Goal: Task Accomplishment & Management: Manage account settings

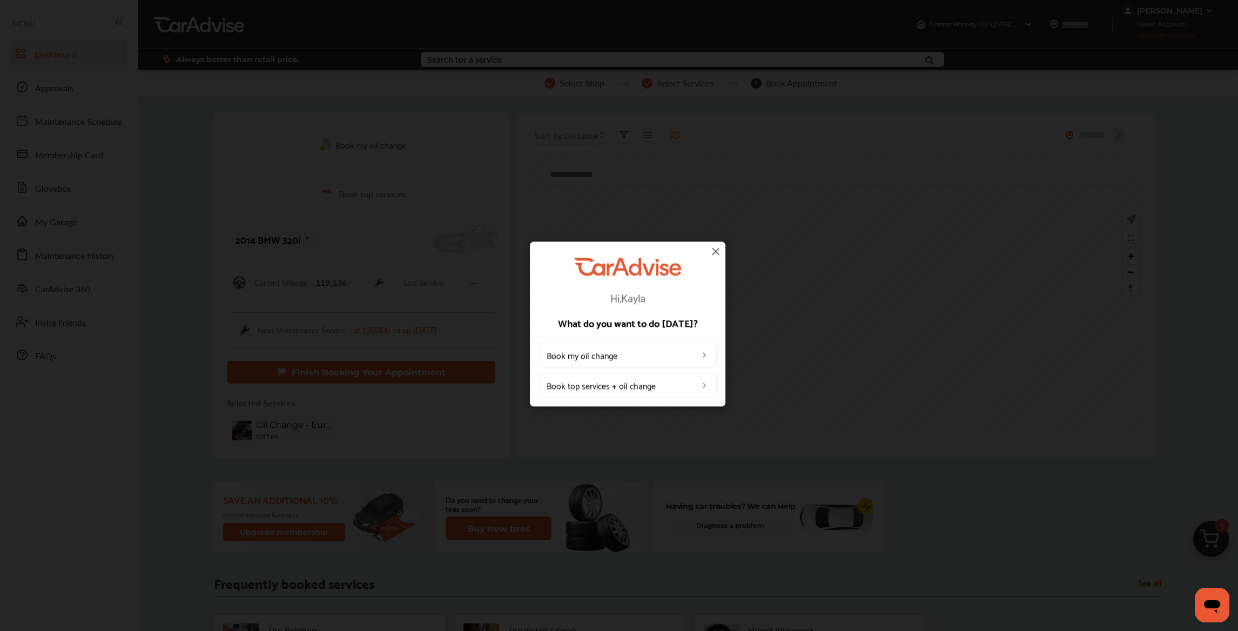
click at [715, 252] on img at bounding box center [715, 251] width 13 height 13
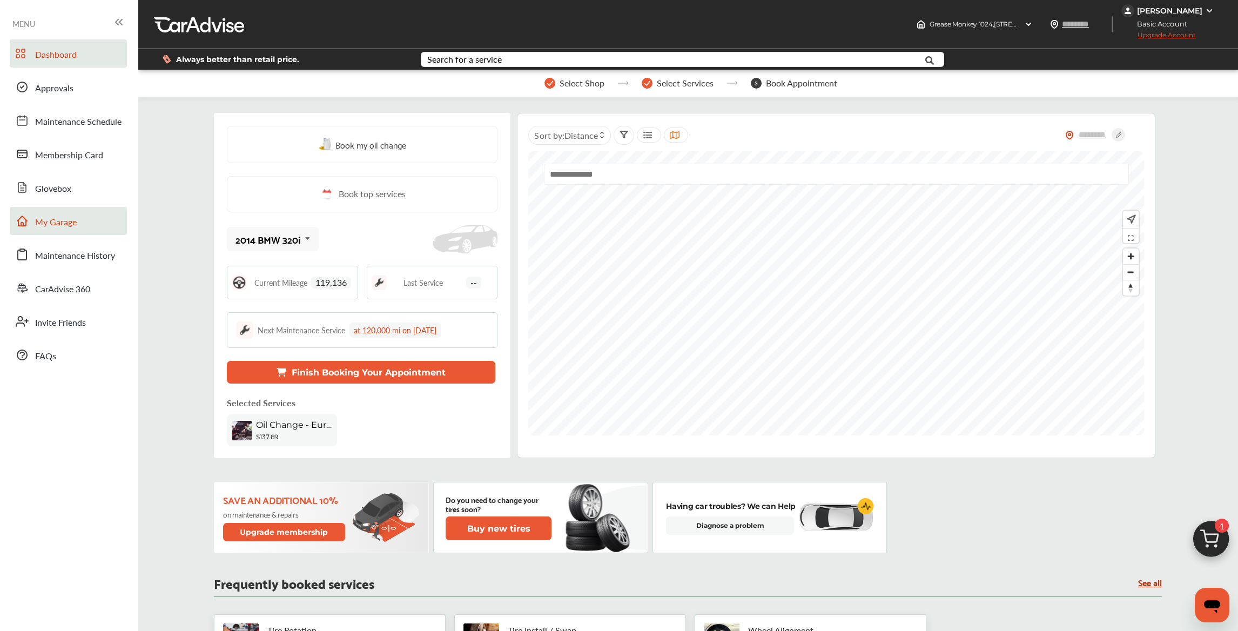
click at [93, 224] on link "My Garage" at bounding box center [68, 221] width 117 height 28
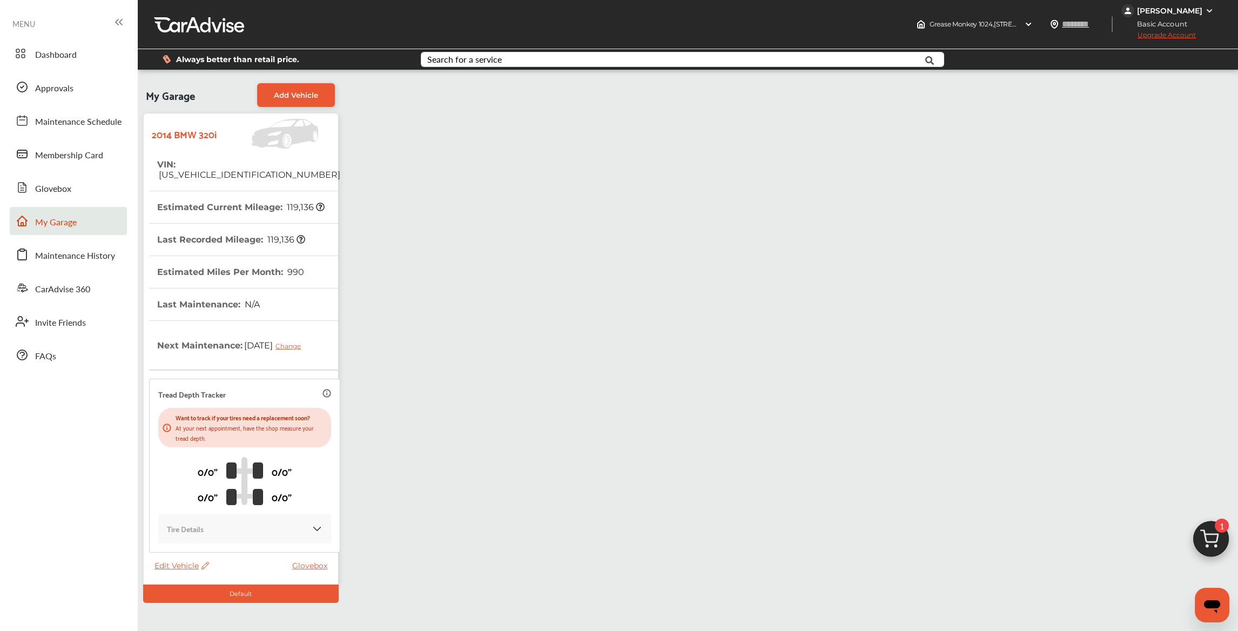
click at [206, 566] on icon at bounding box center [204, 566] width 10 height 8
click at [230, 572] on div "Edit" at bounding box center [254, 577] width 97 height 17
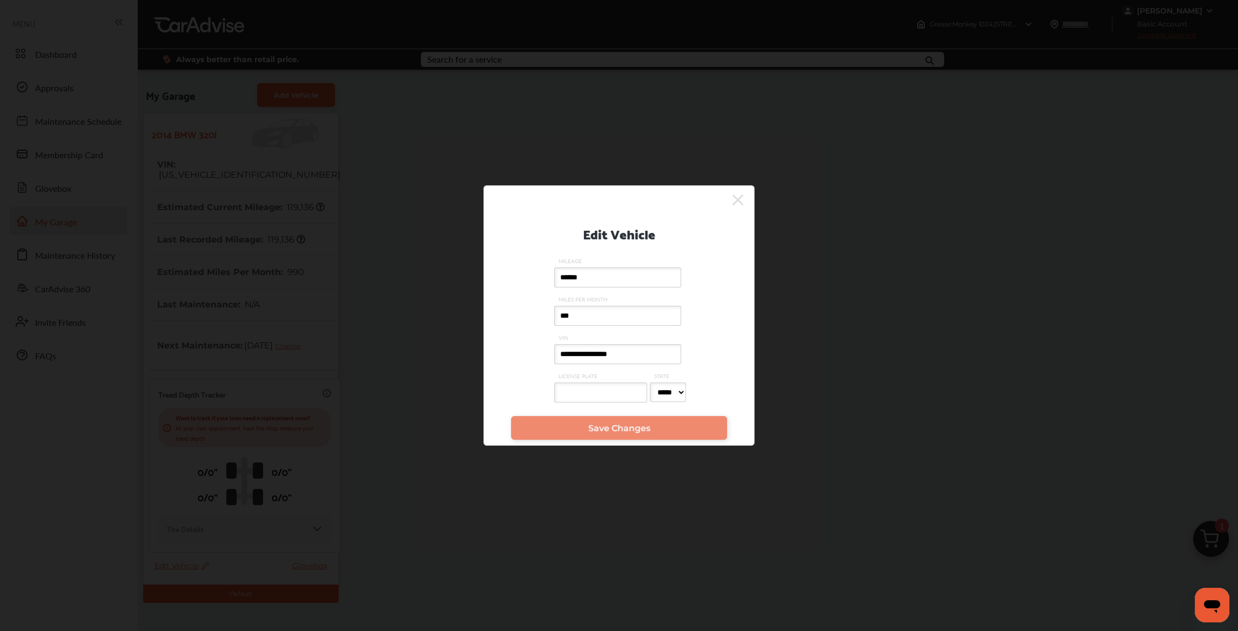
drag, startPoint x: 650, startPoint y: 354, endPoint x: 416, endPoint y: 342, distance: 234.3
click at [486, 338] on div "**********" at bounding box center [619, 310] width 270 height 202
drag, startPoint x: 582, startPoint y: 431, endPoint x: 586, endPoint y: 426, distance: 5.7
click at [582, 431] on link "Save Changes" at bounding box center [619, 428] width 216 height 24
